Goal: Information Seeking & Learning: Learn about a topic

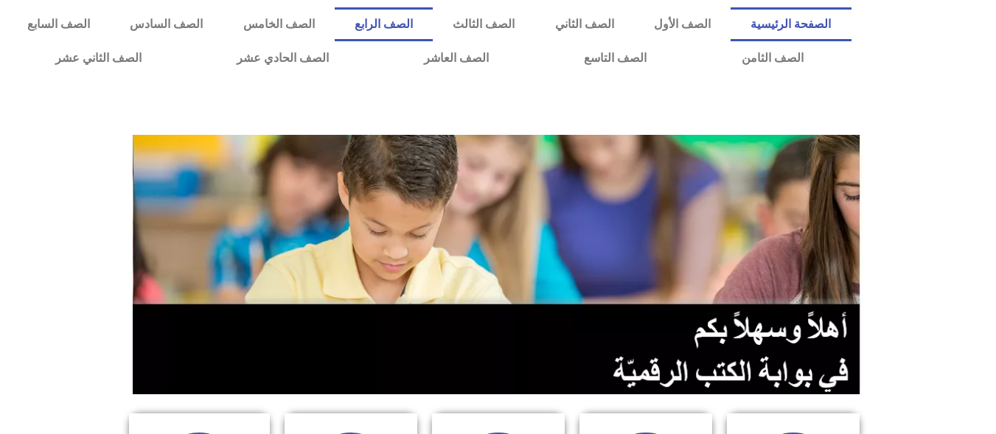
click at [433, 15] on link "الصف الرابع" at bounding box center [384, 24] width 98 height 34
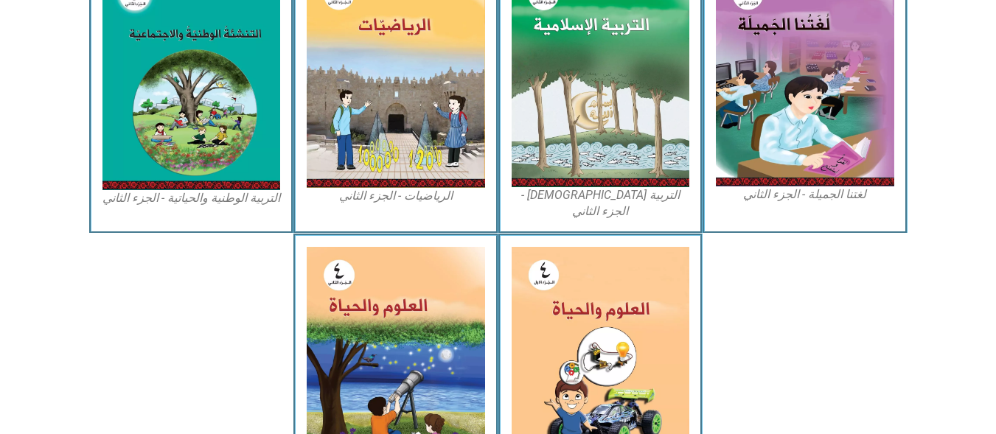
scroll to position [815, 0]
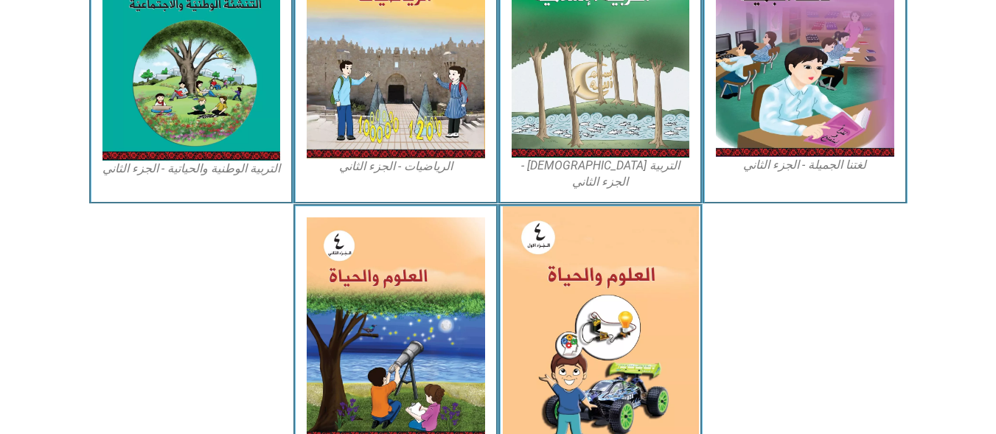
click at [581, 256] on img at bounding box center [600, 327] width 196 height 243
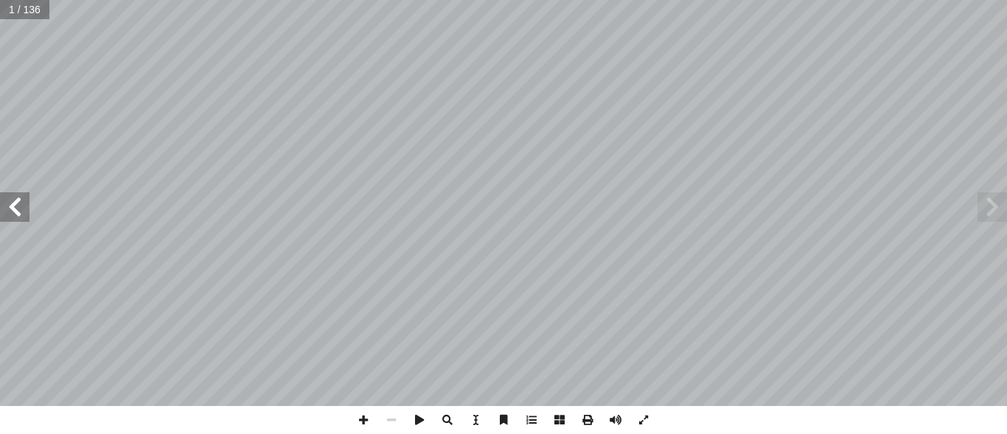
click at [9, 198] on span at bounding box center [14, 206] width 29 height 29
click at [10, 197] on span at bounding box center [14, 206] width 29 height 29
click at [12, 215] on span at bounding box center [14, 206] width 29 height 29
click at [359, 416] on span at bounding box center [363, 420] width 28 height 28
